Goal: Use online tool/utility: Utilize a website feature to perform a specific function

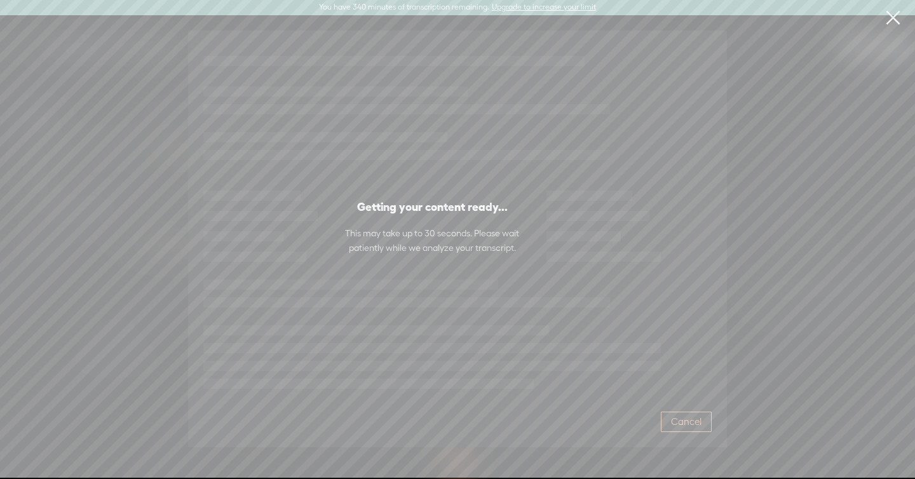
click at [692, 419] on span "Cancel" at bounding box center [686, 422] width 31 height 13
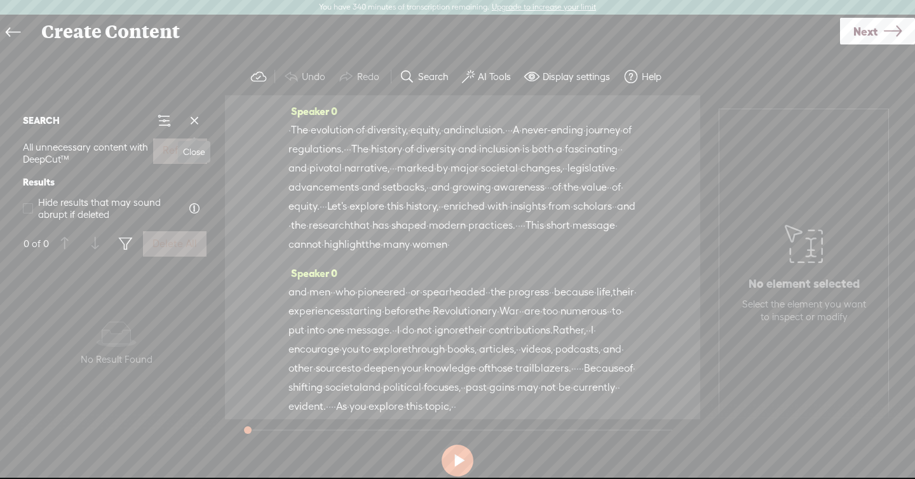
click at [194, 117] on span at bounding box center [194, 120] width 19 height 19
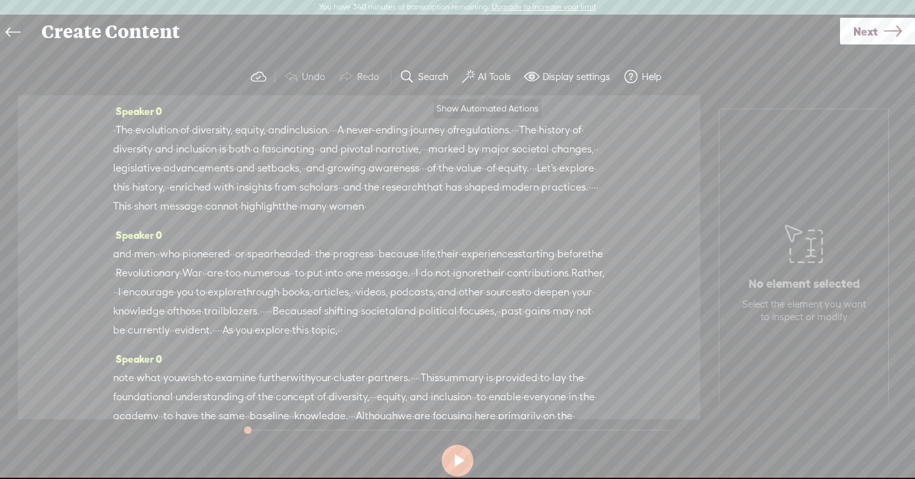
click at [473, 64] on button "AI Tools" at bounding box center [488, 76] width 62 height 25
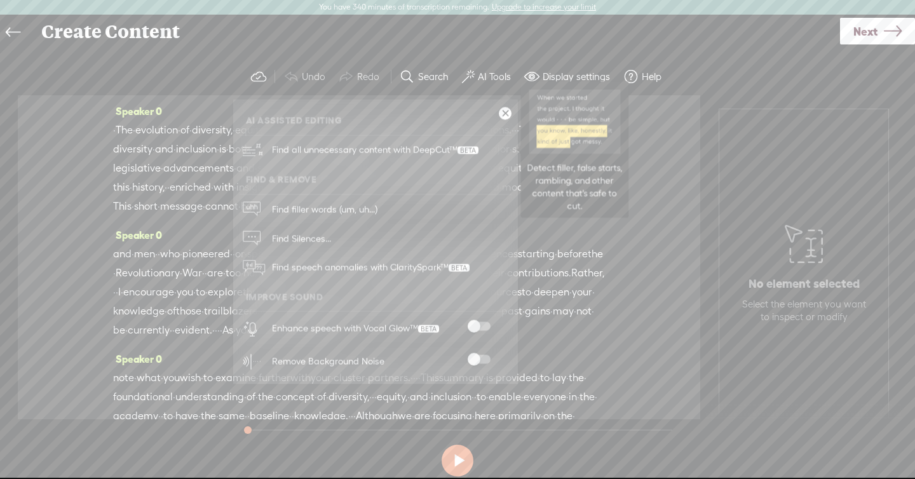
click at [372, 147] on span "Find all unnecessary content with DeepCut™" at bounding box center [375, 150] width 215 height 30
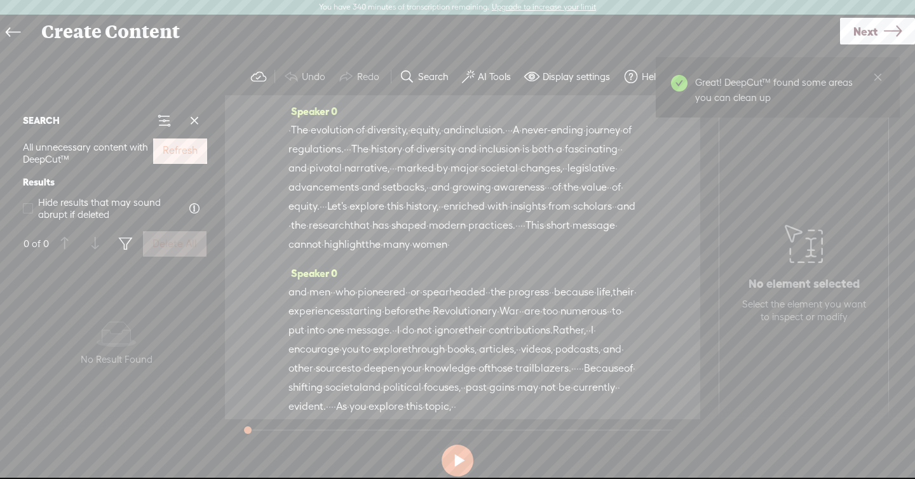
click at [189, 151] on label "Refresh" at bounding box center [180, 150] width 35 height 13
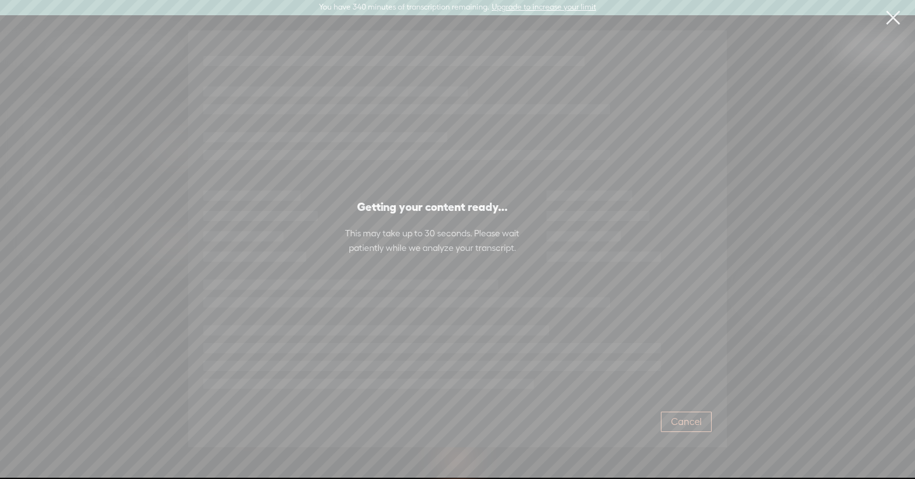
click at [678, 424] on span "Cancel" at bounding box center [686, 422] width 31 height 13
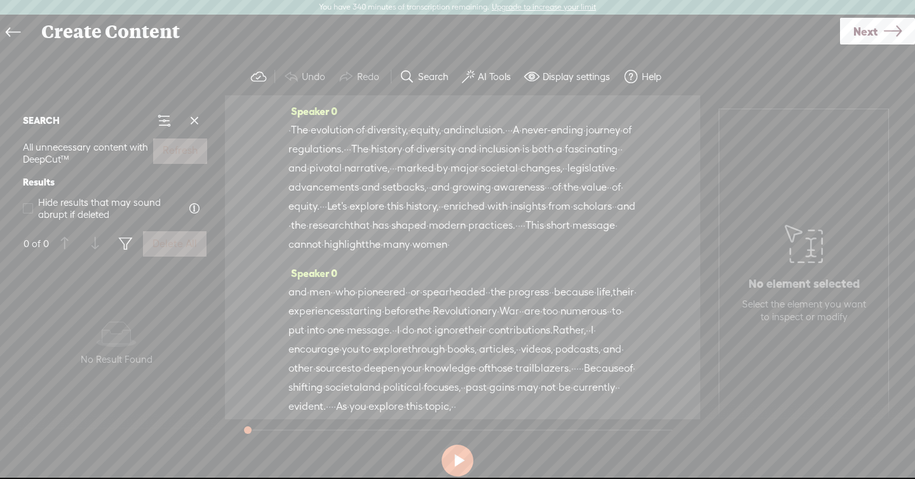
click at [191, 122] on span at bounding box center [194, 120] width 19 height 19
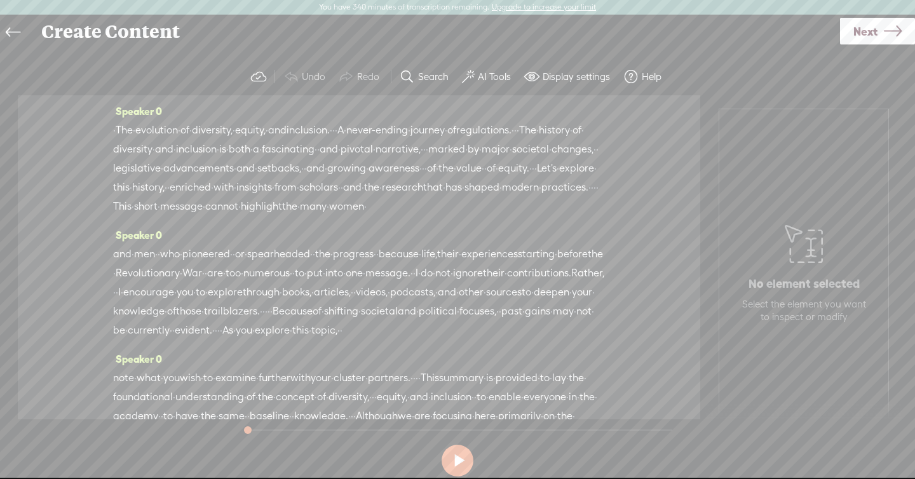
click at [462, 71] on span at bounding box center [468, 76] width 13 height 15
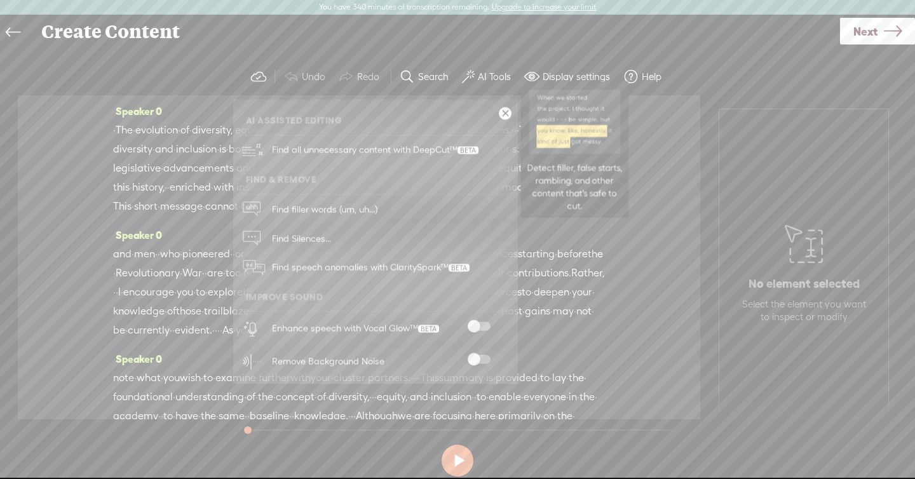
click at [410, 147] on span "Find all unnecessary content with DeepCut™" at bounding box center [375, 150] width 215 height 30
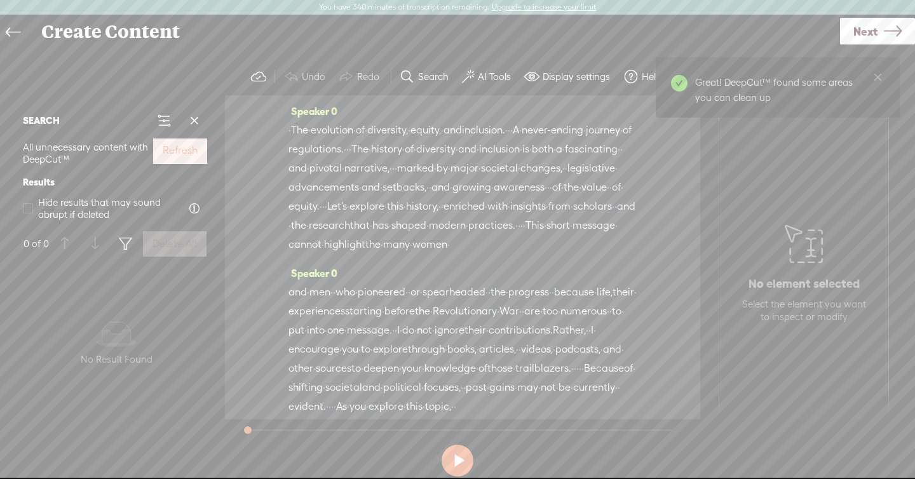
click at [163, 147] on label "Refresh" at bounding box center [180, 150] width 35 height 13
